Goal: Task Accomplishment & Management: Manage account settings

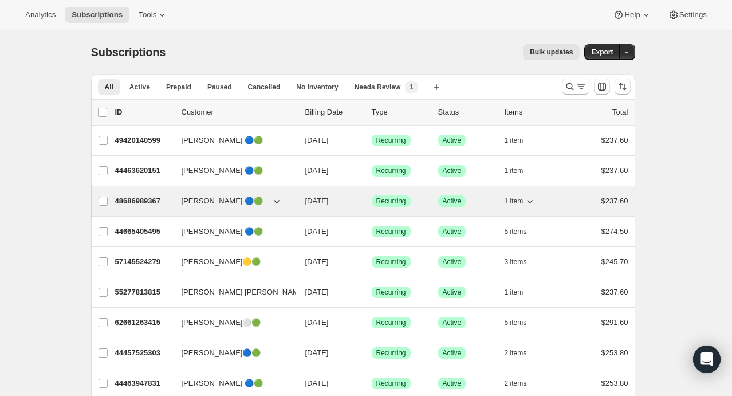
click at [534, 202] on icon "button" at bounding box center [529, 200] width 11 height 11
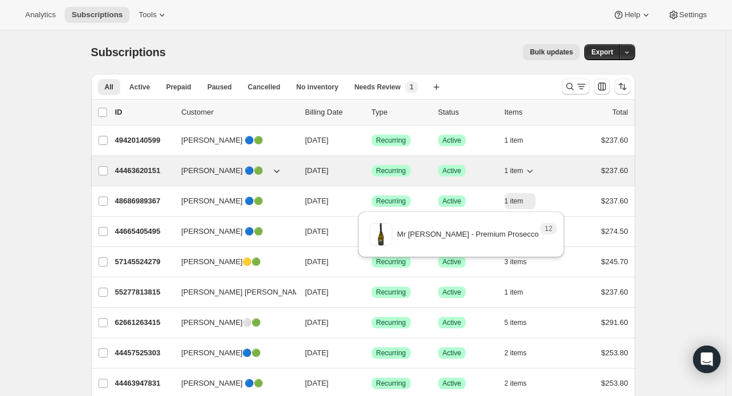
click at [538, 169] on div "1 item" at bounding box center [532, 171] width 57 height 16
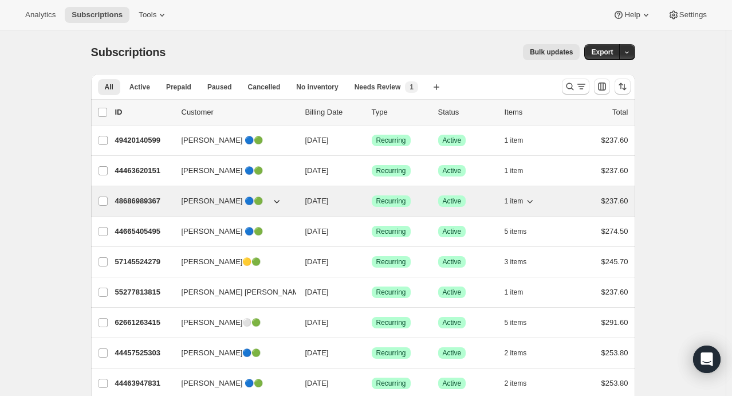
click at [535, 204] on icon "button" at bounding box center [529, 200] width 11 height 11
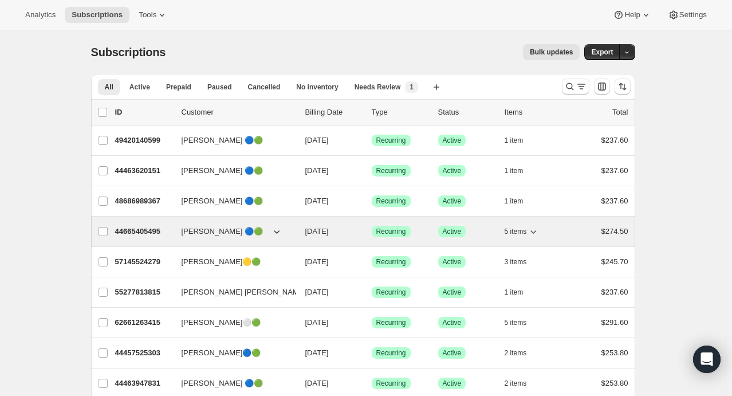
click at [534, 234] on icon "button" at bounding box center [532, 231] width 11 height 11
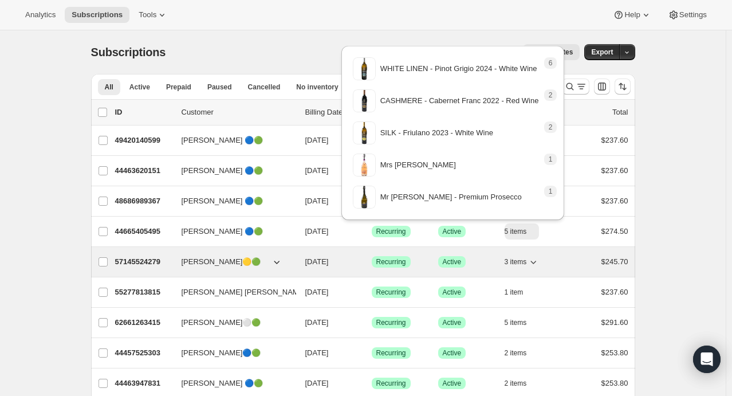
click at [539, 259] on icon "button" at bounding box center [532, 261] width 11 height 11
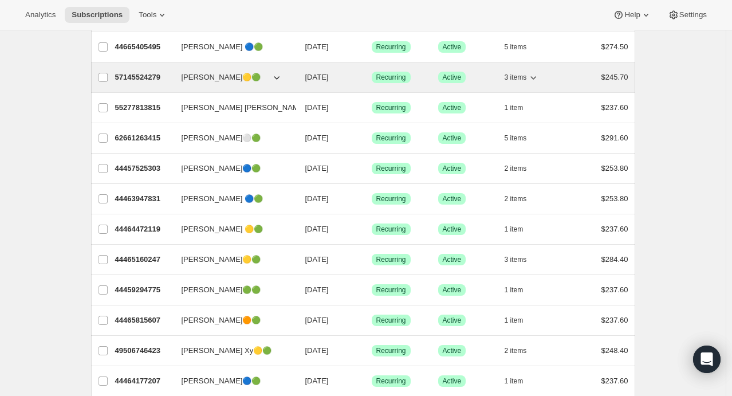
scroll to position [185, 0]
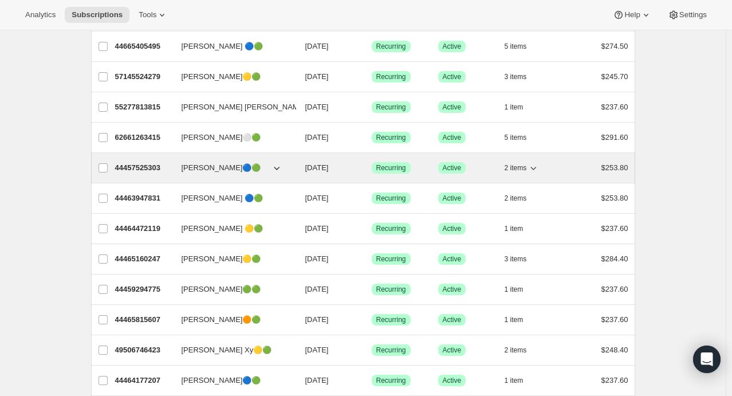
click at [535, 168] on icon "button" at bounding box center [532, 167] width 11 height 11
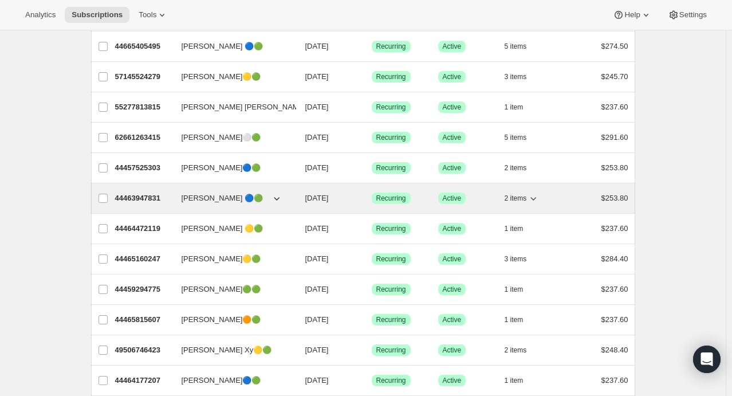
click at [536, 198] on icon "button" at bounding box center [534, 198] width 6 height 3
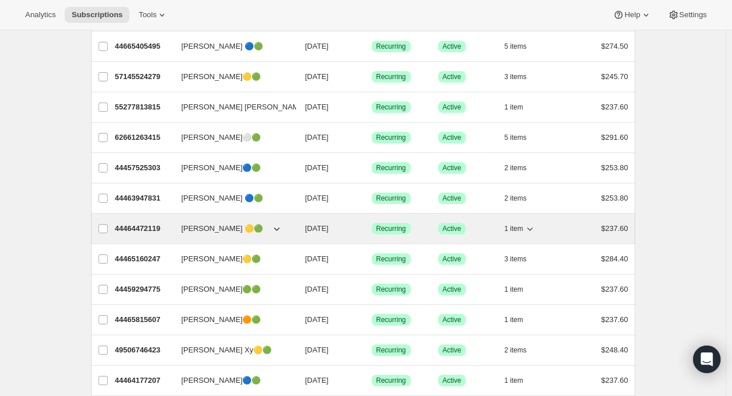
click at [533, 227] on icon "button" at bounding box center [530, 228] width 6 height 3
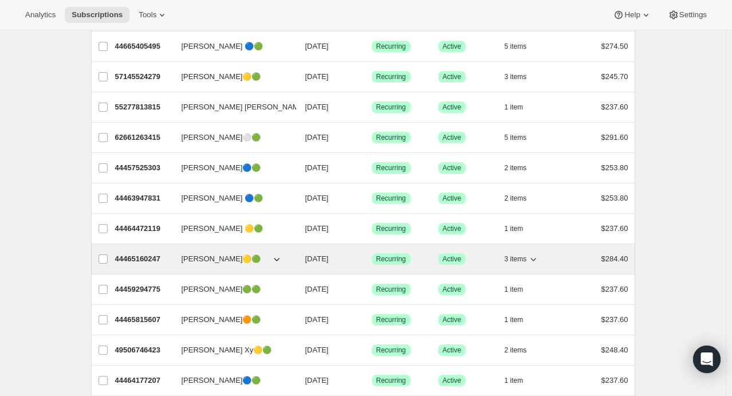
click at [535, 258] on icon "button" at bounding box center [534, 259] width 6 height 3
